Goal: Transaction & Acquisition: Obtain resource

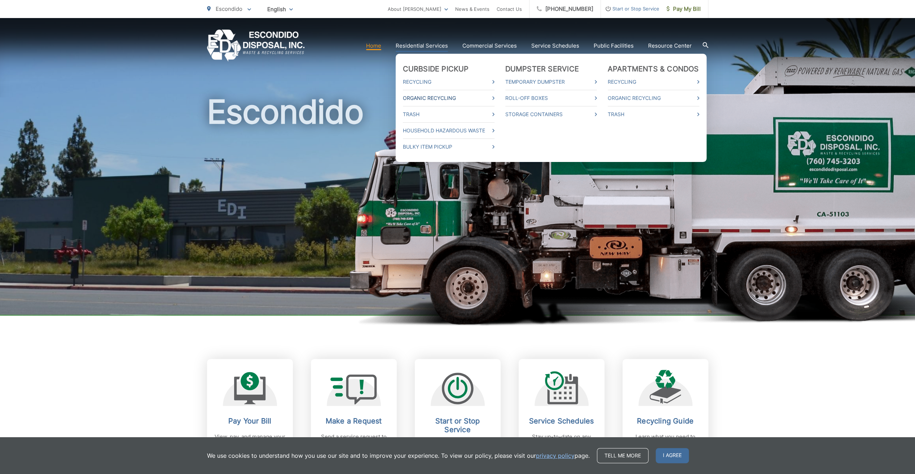
click at [424, 97] on link "Organic Recycling" at bounding box center [449, 98] width 92 height 9
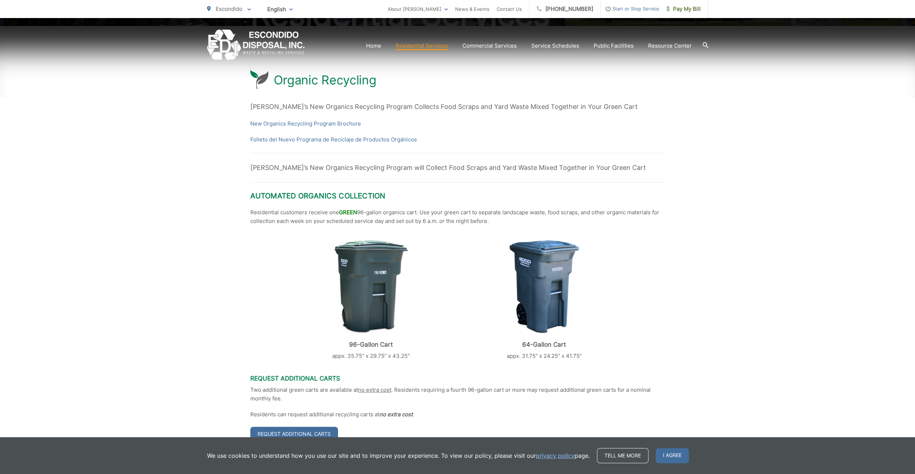
scroll to position [144, 0]
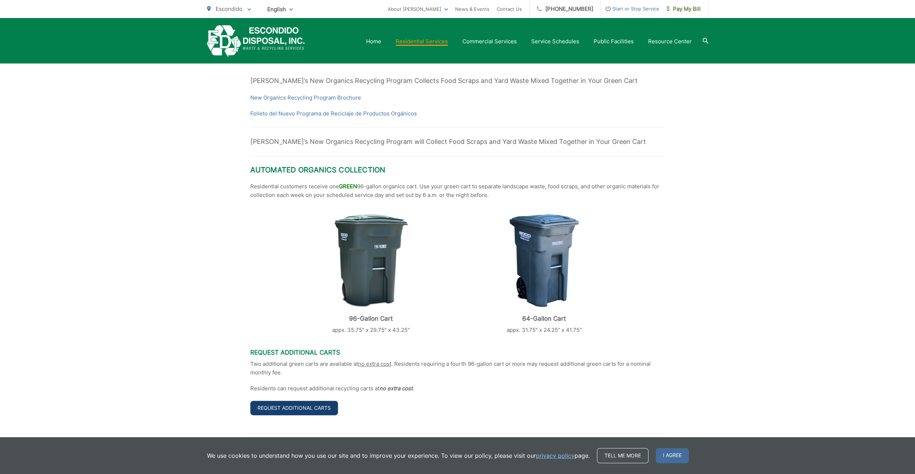
click at [318, 409] on link "Request Additional Carts" at bounding box center [294, 408] width 88 height 14
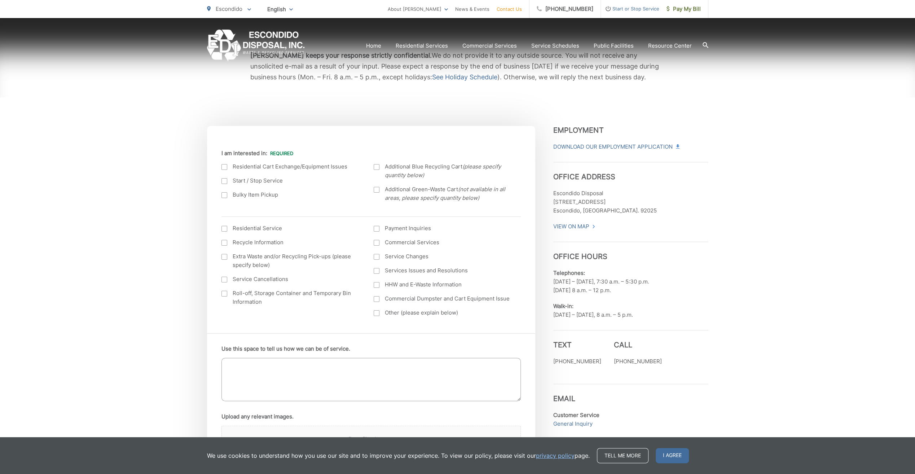
scroll to position [144, 0]
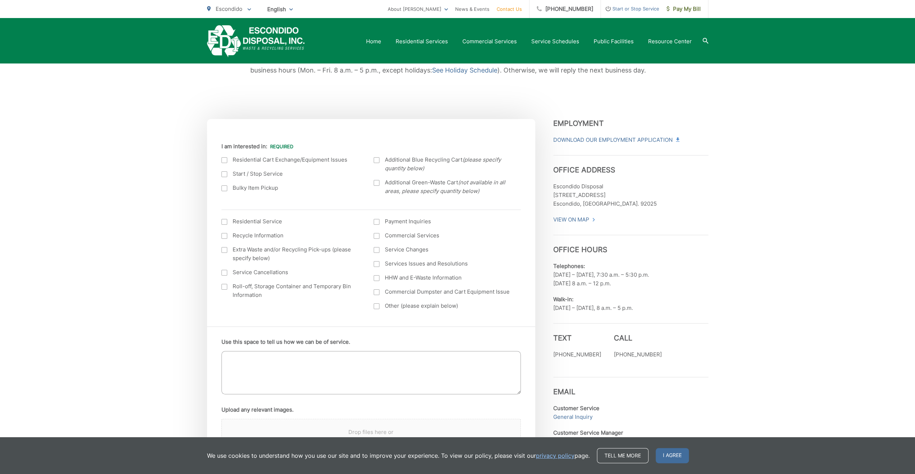
click at [378, 183] on div at bounding box center [377, 183] width 6 height 6
click at [0, 0] on input "Additional Green-Waste Cart (not available in all areas, please specify quantit…" at bounding box center [0, 0] width 0 height 0
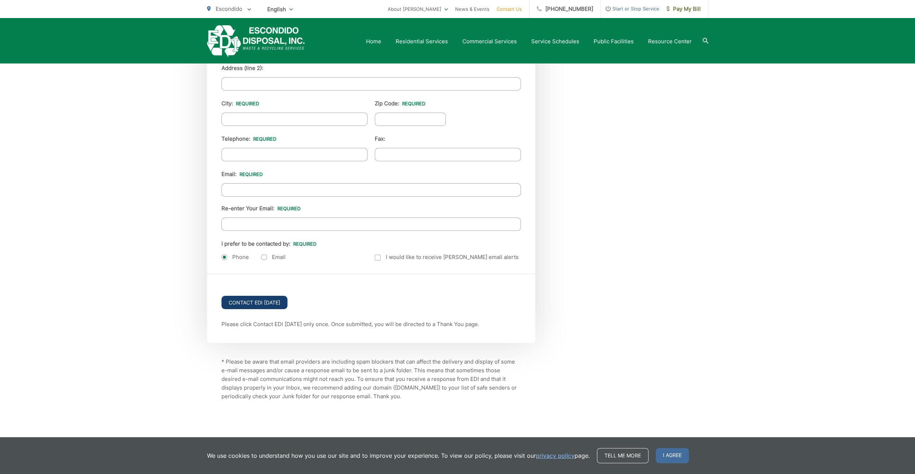
scroll to position [781, 0]
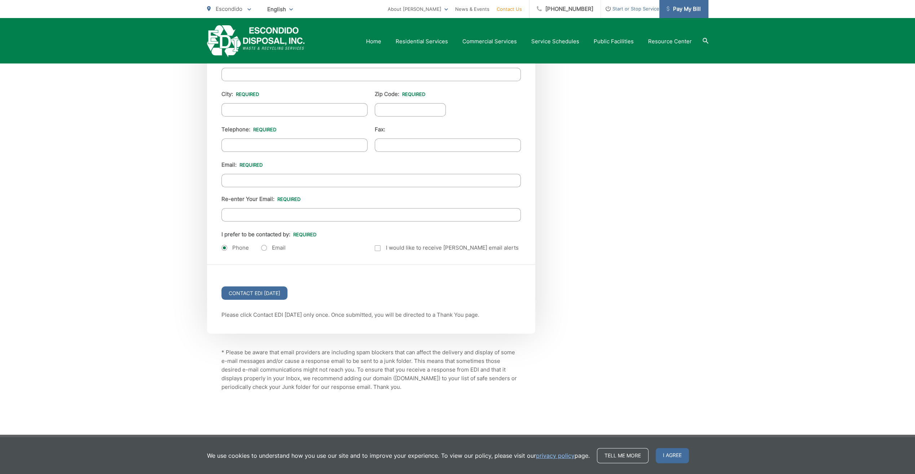
click at [676, 7] on span "Pay My Bill" at bounding box center [684, 9] width 34 height 9
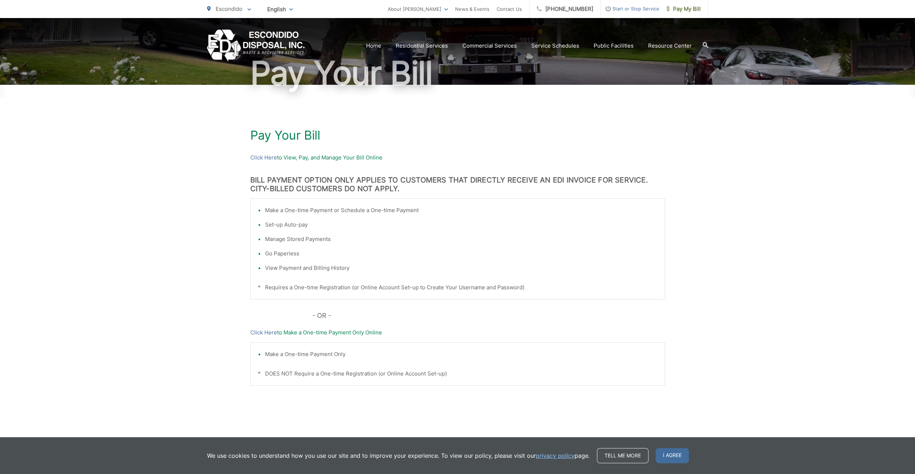
scroll to position [69, 0]
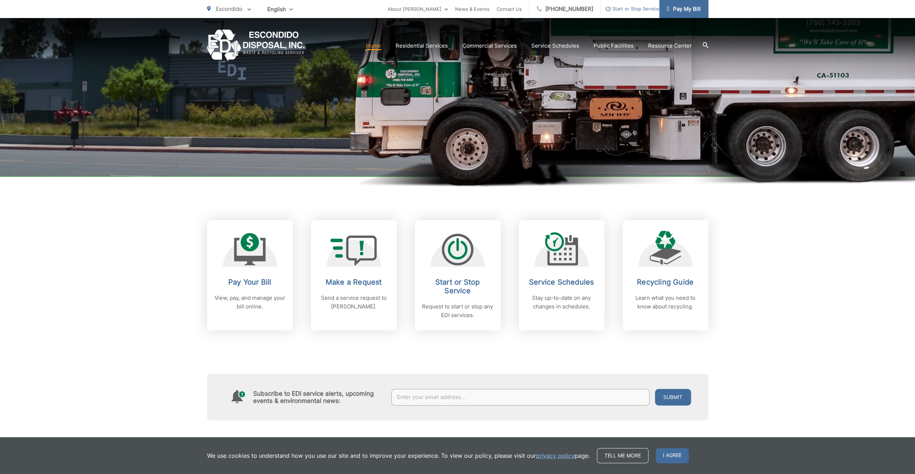
scroll to position [144, 0]
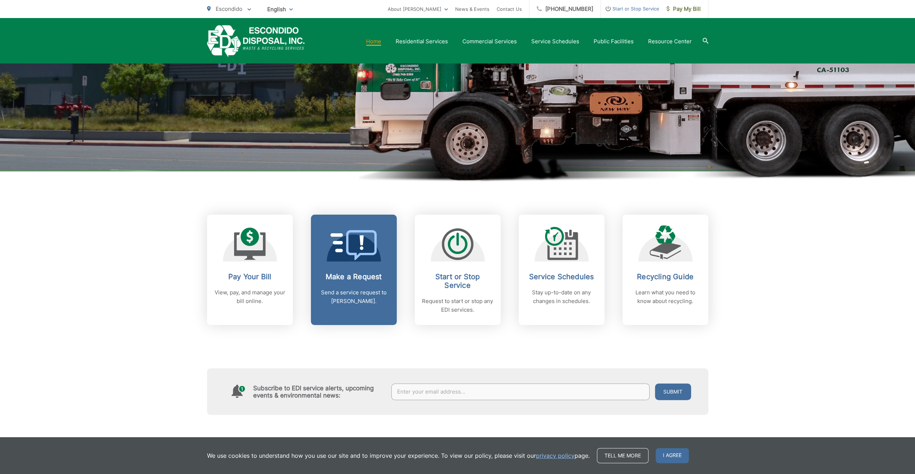
drag, startPoint x: 504, startPoint y: 197, endPoint x: 344, endPoint y: 280, distance: 180.4
click at [345, 278] on h2 "Make a Request" at bounding box center [353, 276] width 71 height 9
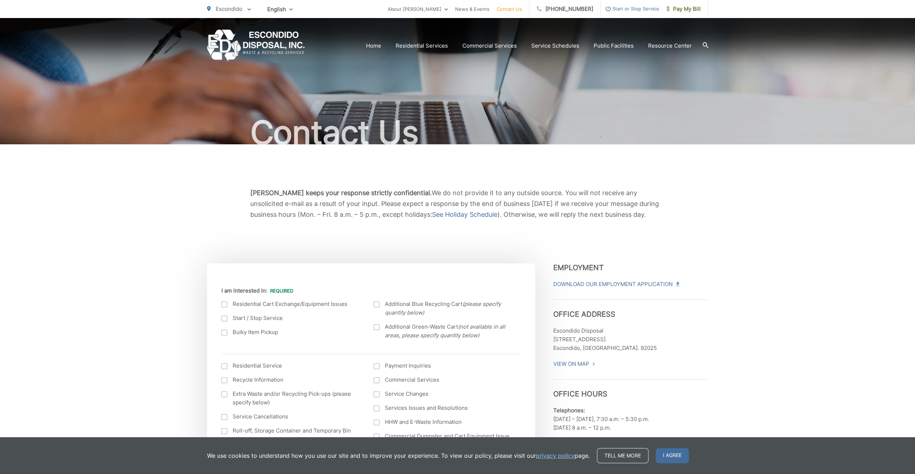
click at [633, 8] on span "Start or Stop Service" at bounding box center [630, 8] width 58 height 9
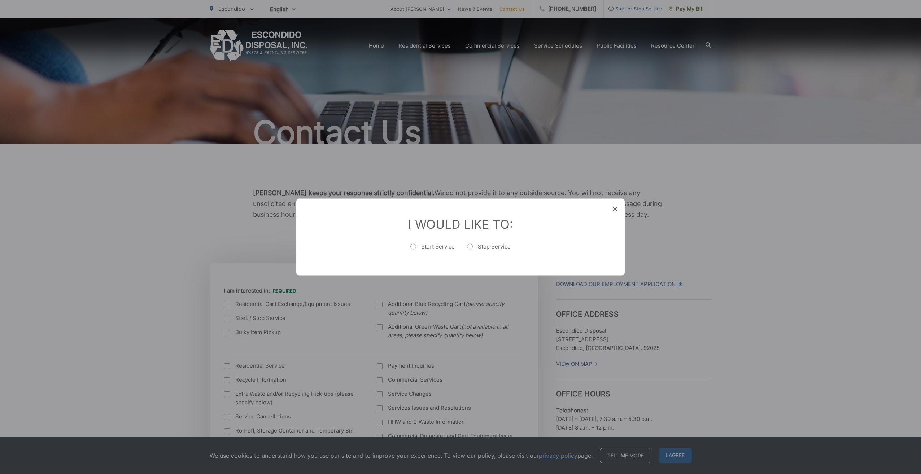
click at [614, 210] on icon at bounding box center [614, 209] width 5 height 5
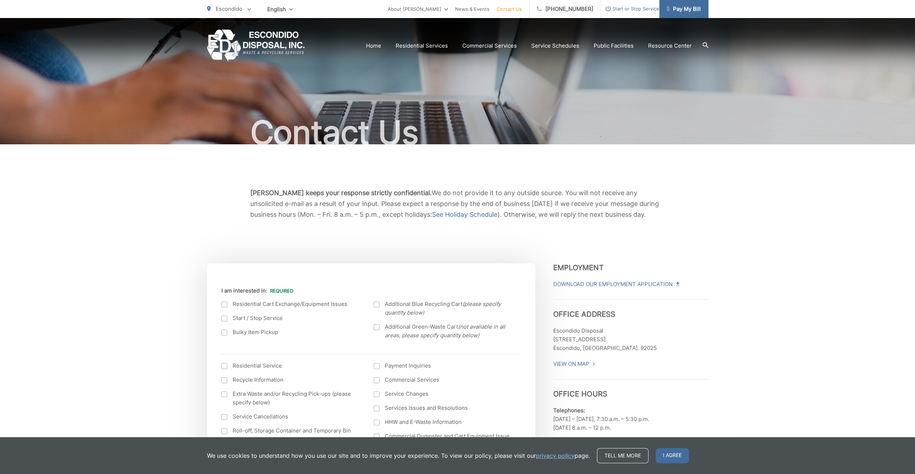
click at [686, 11] on span "Pay My Bill" at bounding box center [684, 9] width 34 height 9
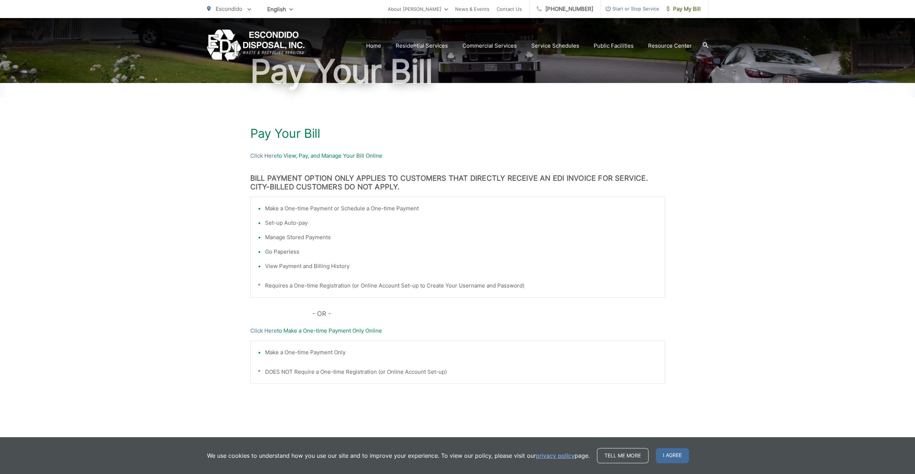
scroll to position [69, 0]
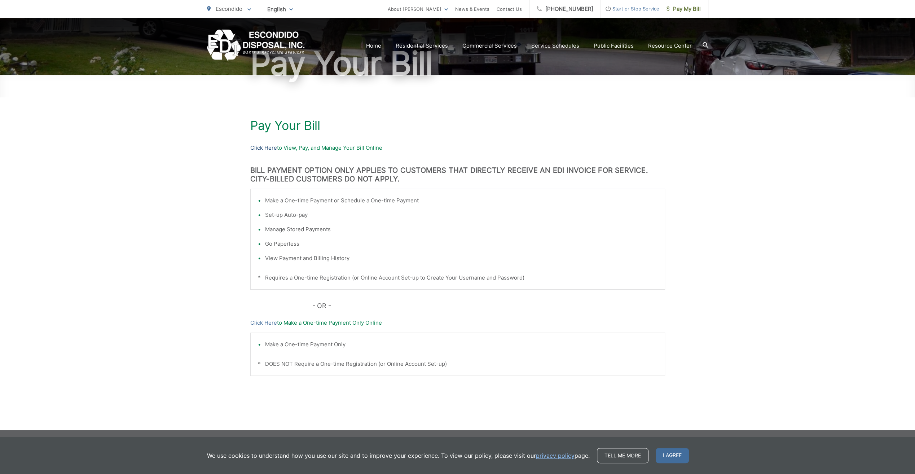
click at [270, 147] on link "Click Here" at bounding box center [263, 148] width 27 height 9
